Goal: Information Seeking & Learning: Learn about a topic

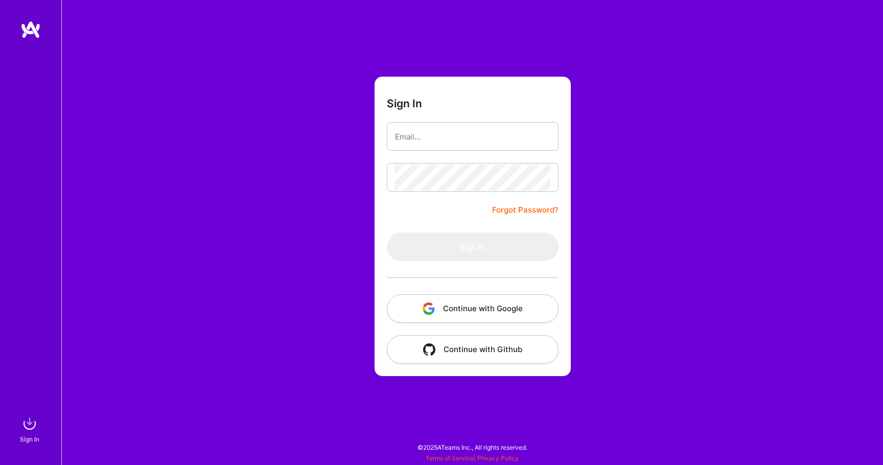
click at [378, 268] on form "Sign In Forgot Password? Sign In Continue with Google Continue with Github" at bounding box center [472, 226] width 196 height 299
click at [440, 131] on input "email" at bounding box center [472, 137] width 155 height 26
click at [377, 311] on form "Sign In Forgot Password? Sign In Continue with Google Continue with Github" at bounding box center [472, 226] width 196 height 299
click at [418, 311] on button "Continue with Google" at bounding box center [473, 308] width 172 height 29
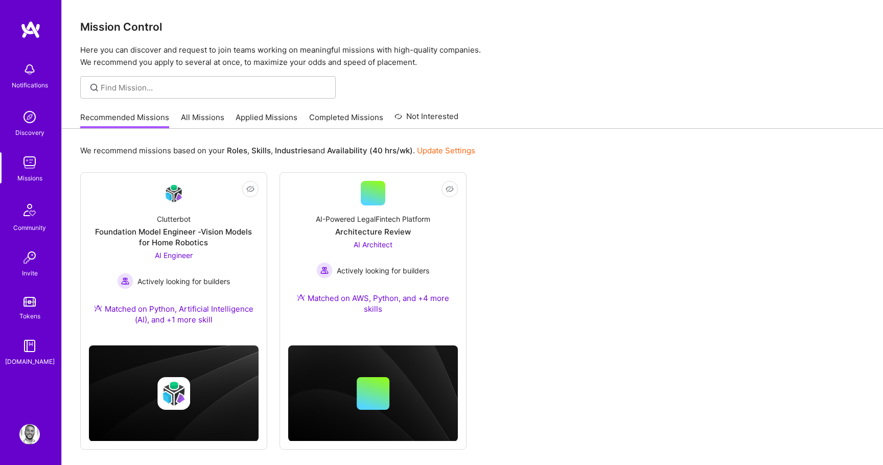
click at [203, 119] on link "All Missions" at bounding box center [202, 120] width 43 height 17
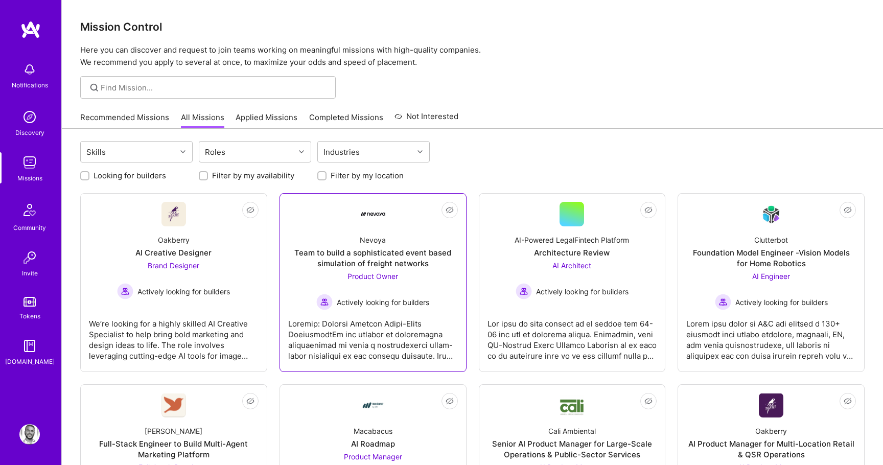
click at [374, 257] on div "Team to build a sophisticated event based simulation of freight networks" at bounding box center [373, 257] width 170 height 21
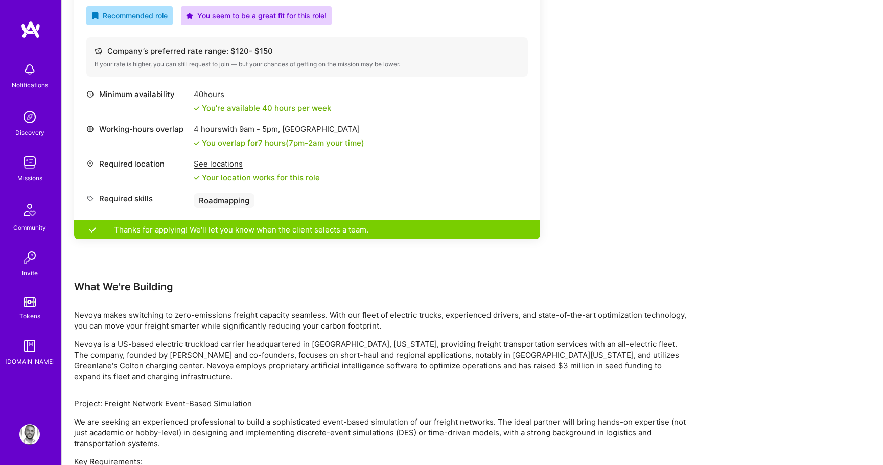
scroll to position [380, 0]
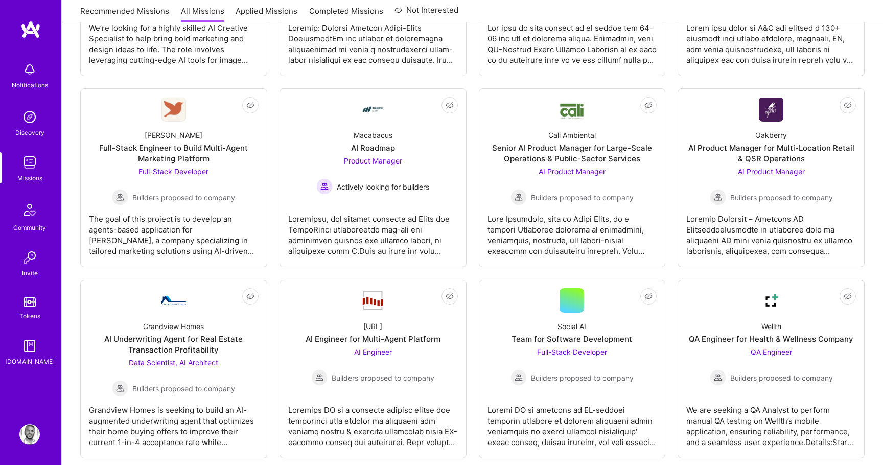
scroll to position [303, 0]
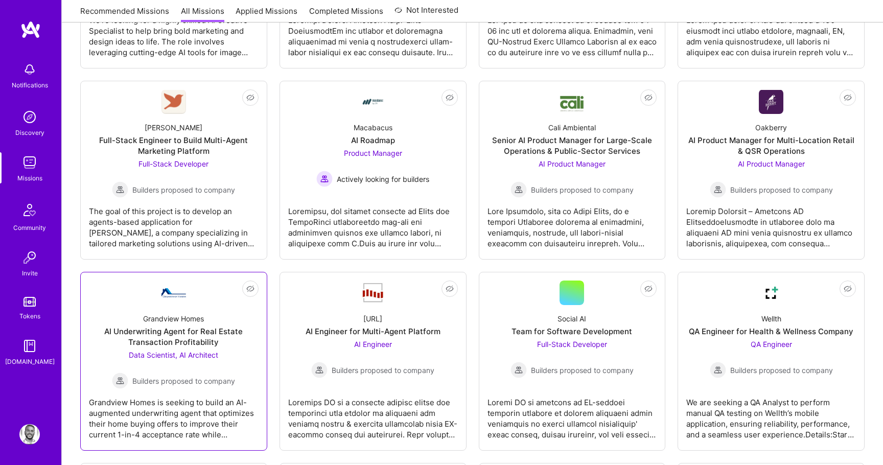
click at [143, 310] on div "Grandview Homes AI Underwriting Agent for Real Estate Transaction Profitability…" at bounding box center [174, 347] width 170 height 84
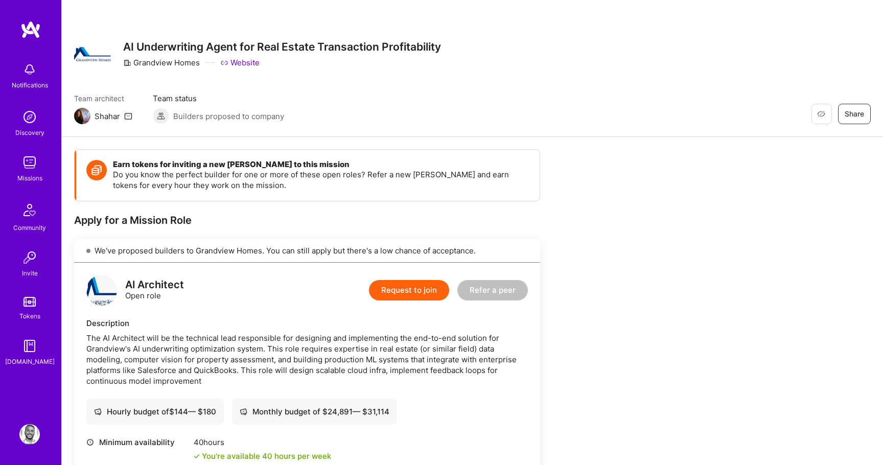
click at [158, 121] on img at bounding box center [161, 116] width 16 height 16
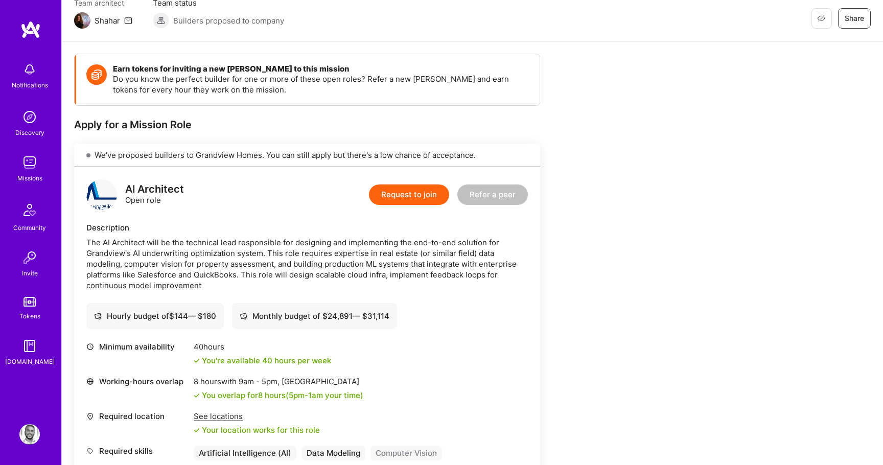
scroll to position [48, 0]
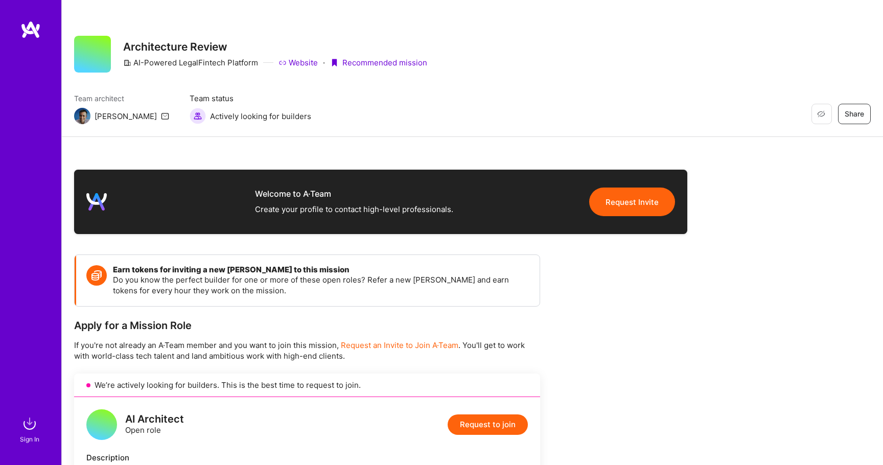
click at [24, 34] on img at bounding box center [30, 29] width 20 height 18
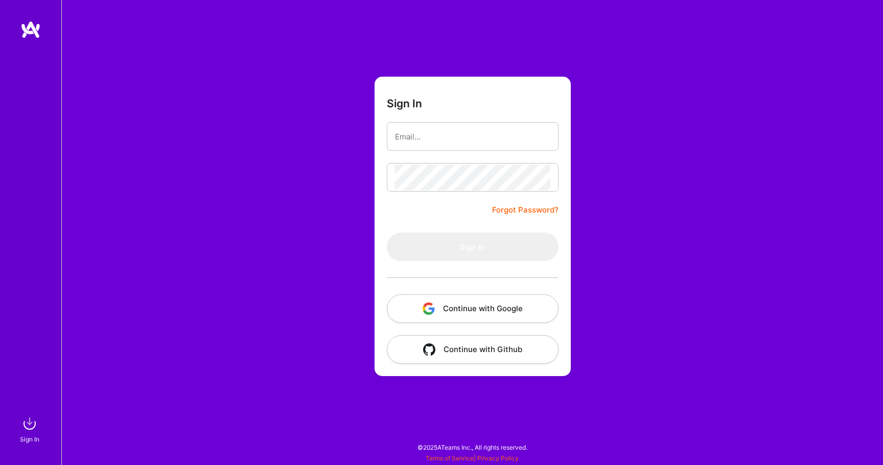
click at [476, 309] on button "Continue with Google" at bounding box center [473, 308] width 172 height 29
